Goal: Navigation & Orientation: Find specific page/section

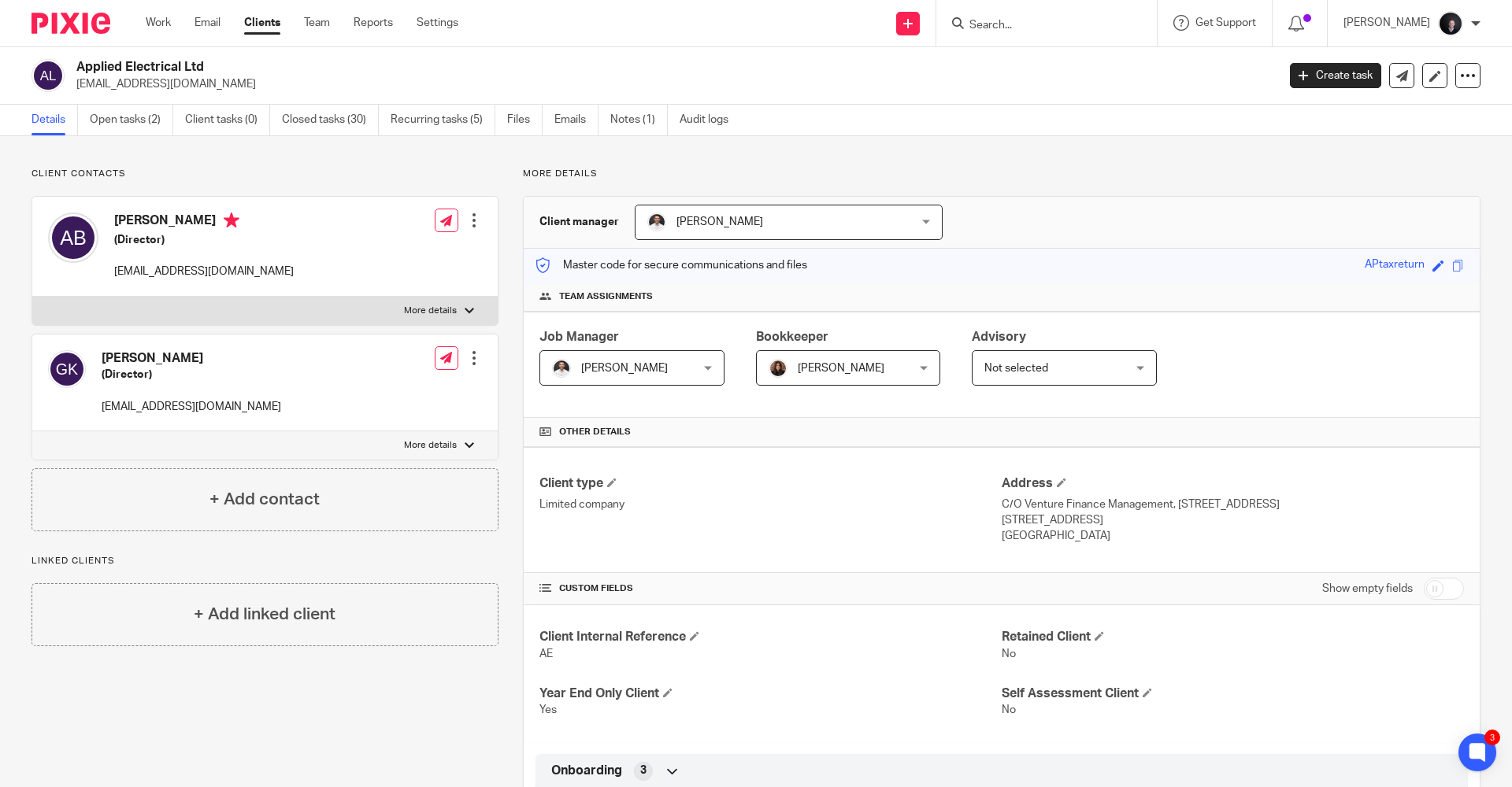
click at [43, 22] on img at bounding box center [71, 23] width 79 height 22
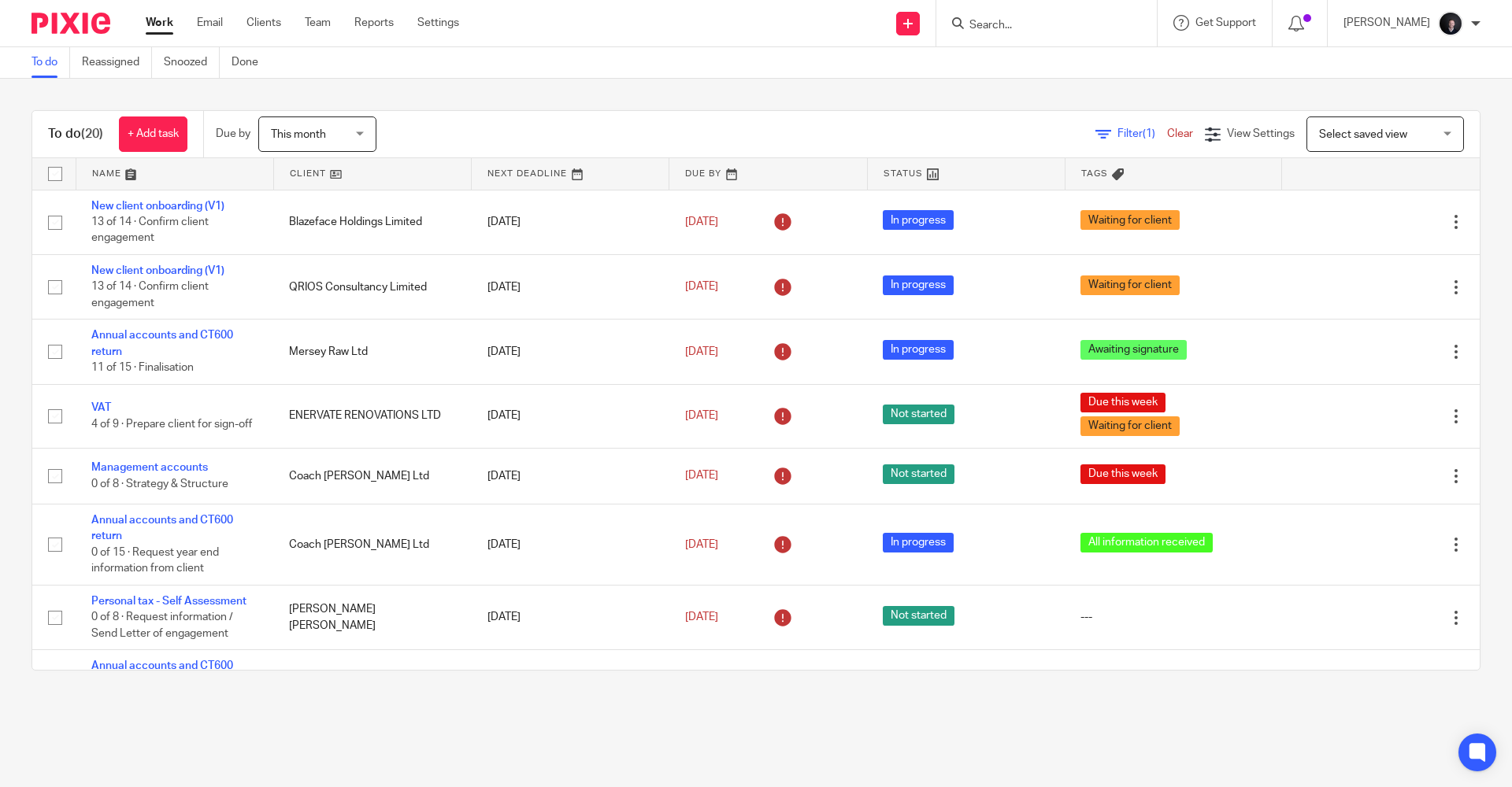
click at [104, 174] on link at bounding box center [174, 174] width 196 height 32
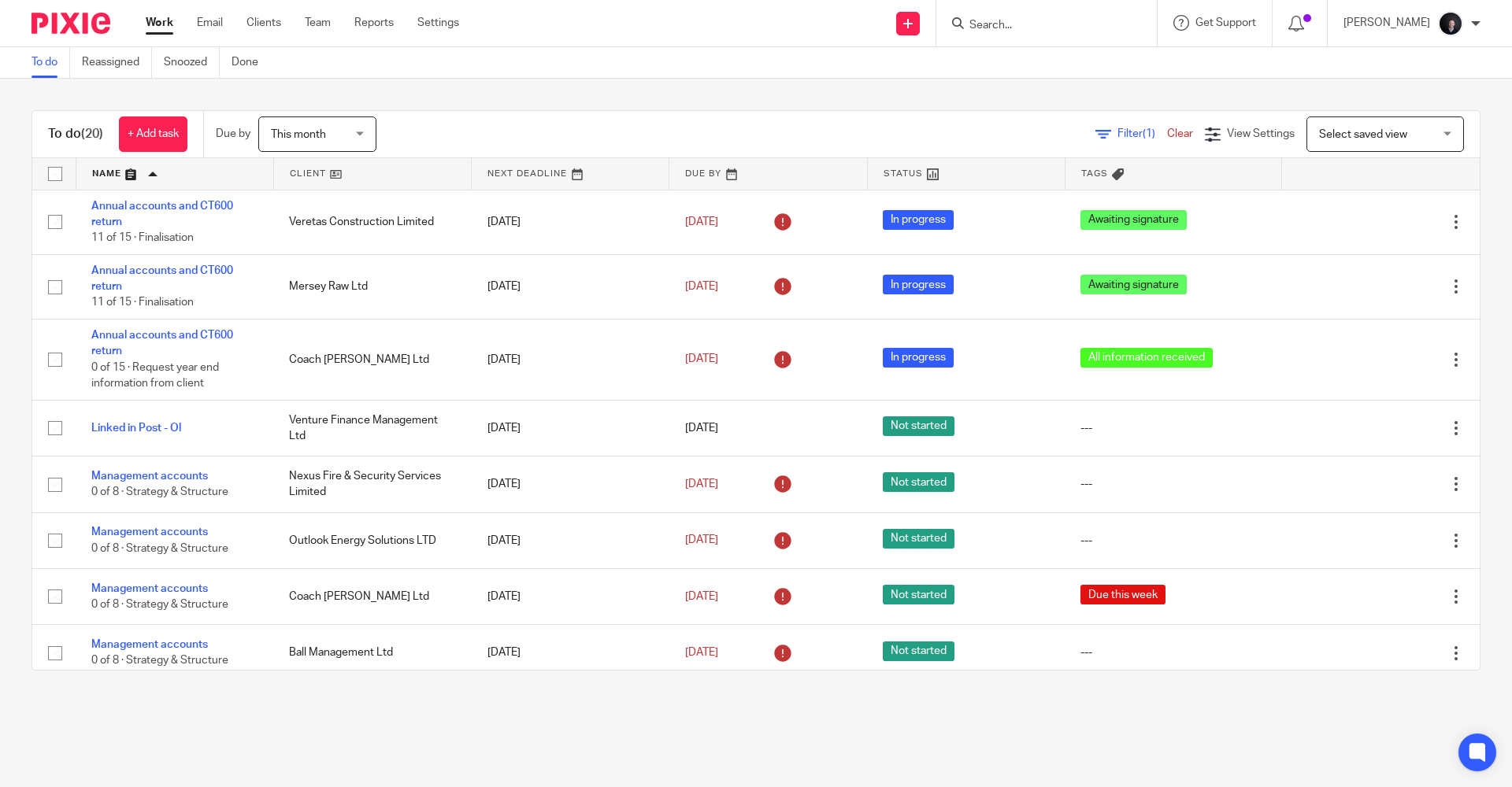
click at [104, 177] on link at bounding box center [174, 174] width 196 height 32
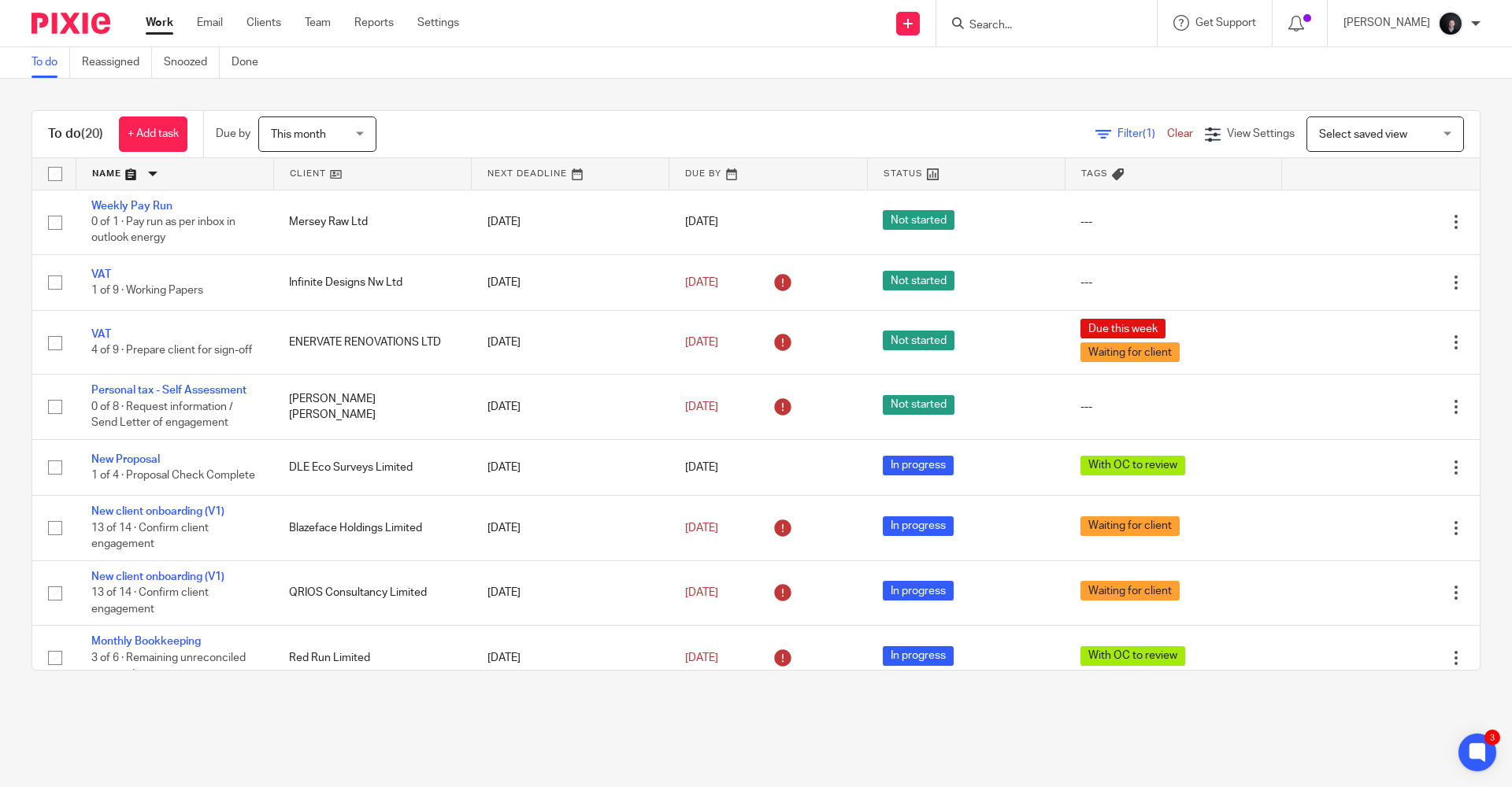
click at [98, 172] on link at bounding box center [174, 174] width 196 height 32
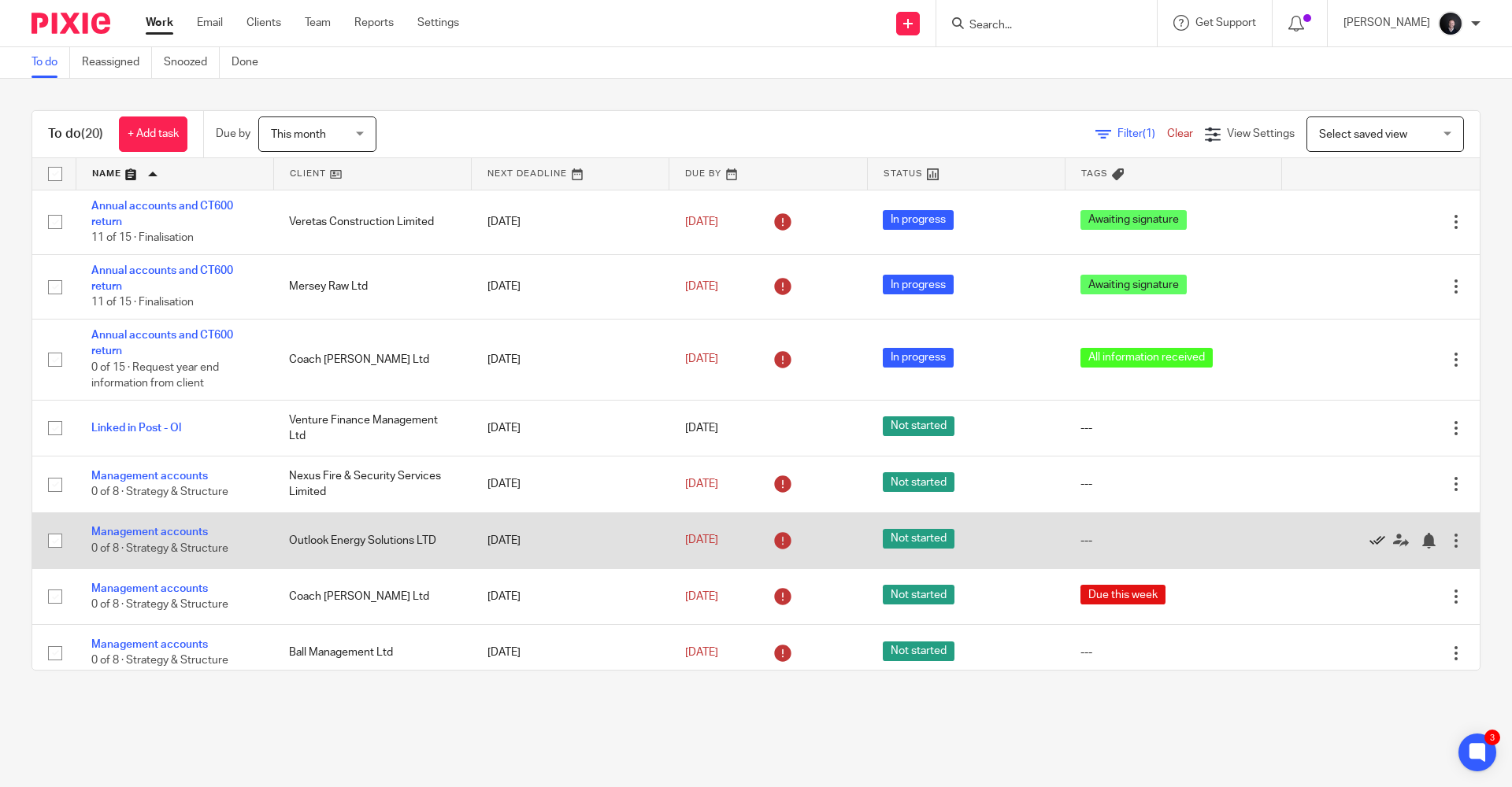
click at [1369, 542] on icon at bounding box center [1377, 540] width 16 height 16
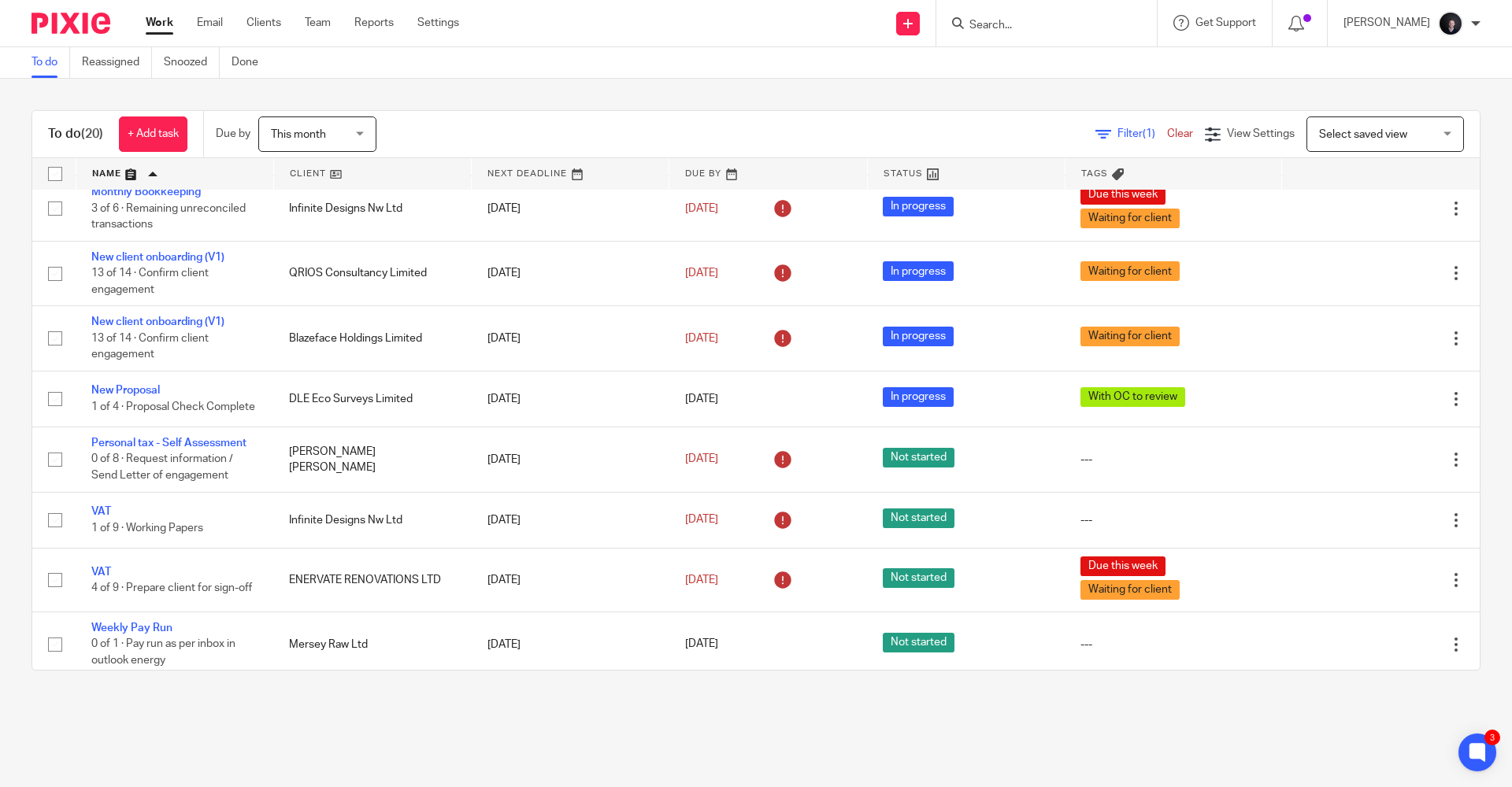
scroll to position [725, 0]
